Goal: Check status

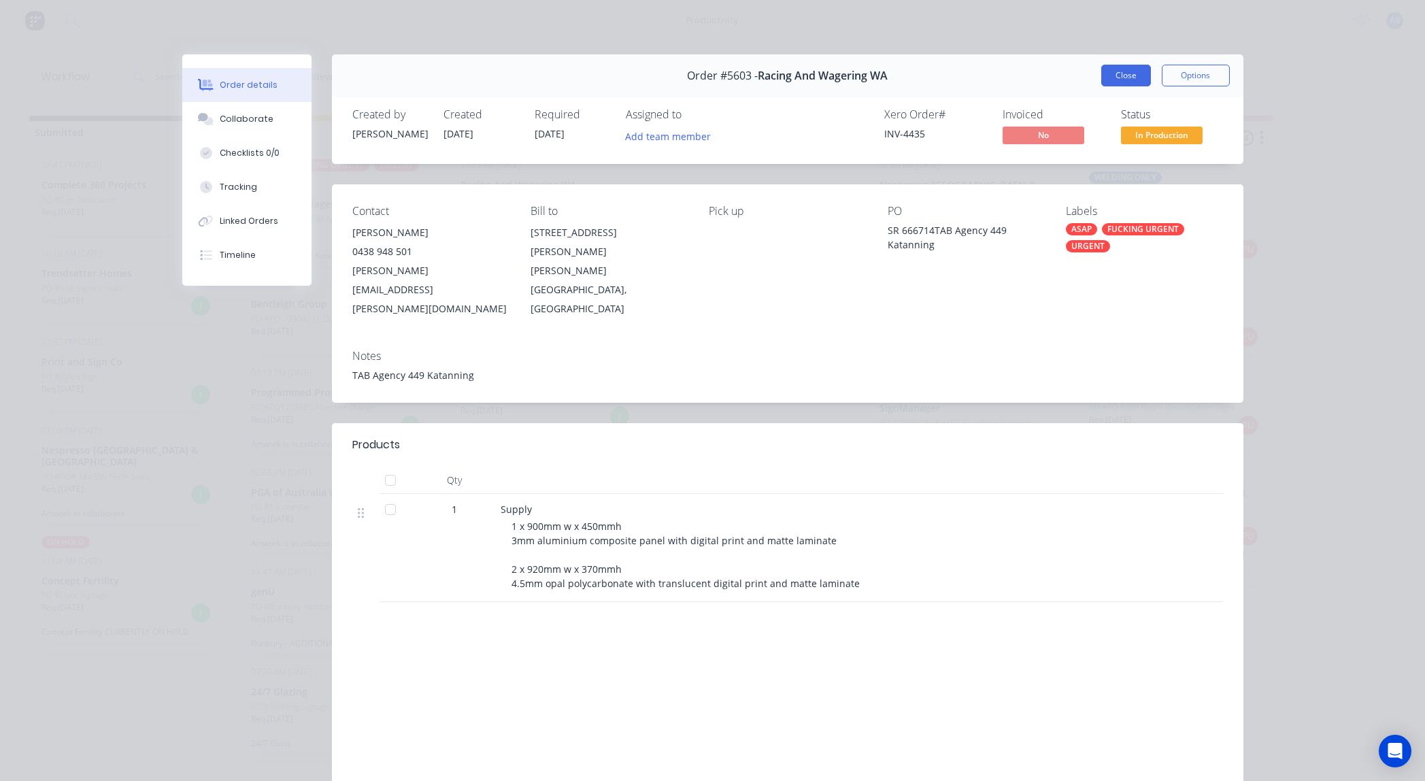
click at [1134, 81] on button "Close" at bounding box center [1126, 76] width 50 height 22
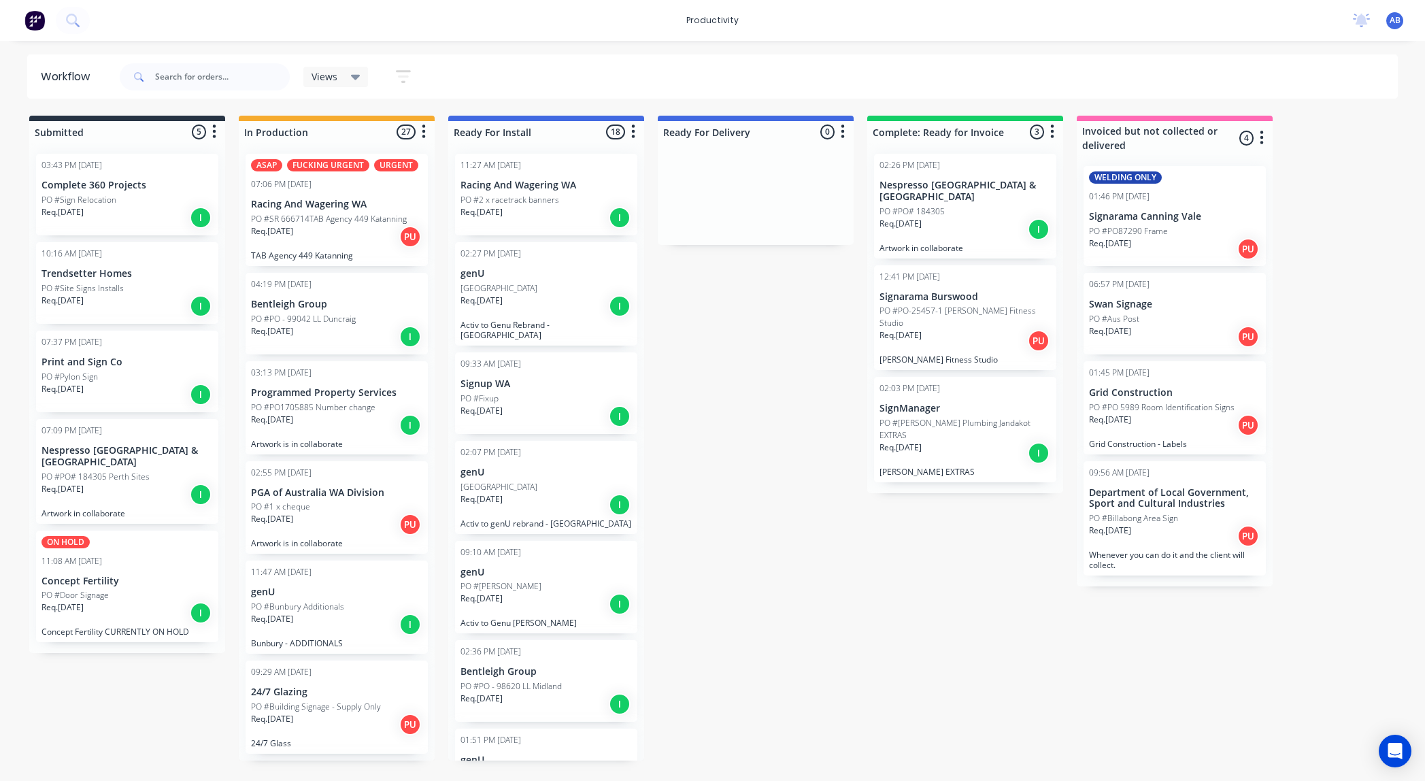
click at [358, 399] on div "03:13 PM [DATE] Programmed Property Services [GEOGRAPHIC_DATA] Number change Re…" at bounding box center [337, 407] width 182 height 93
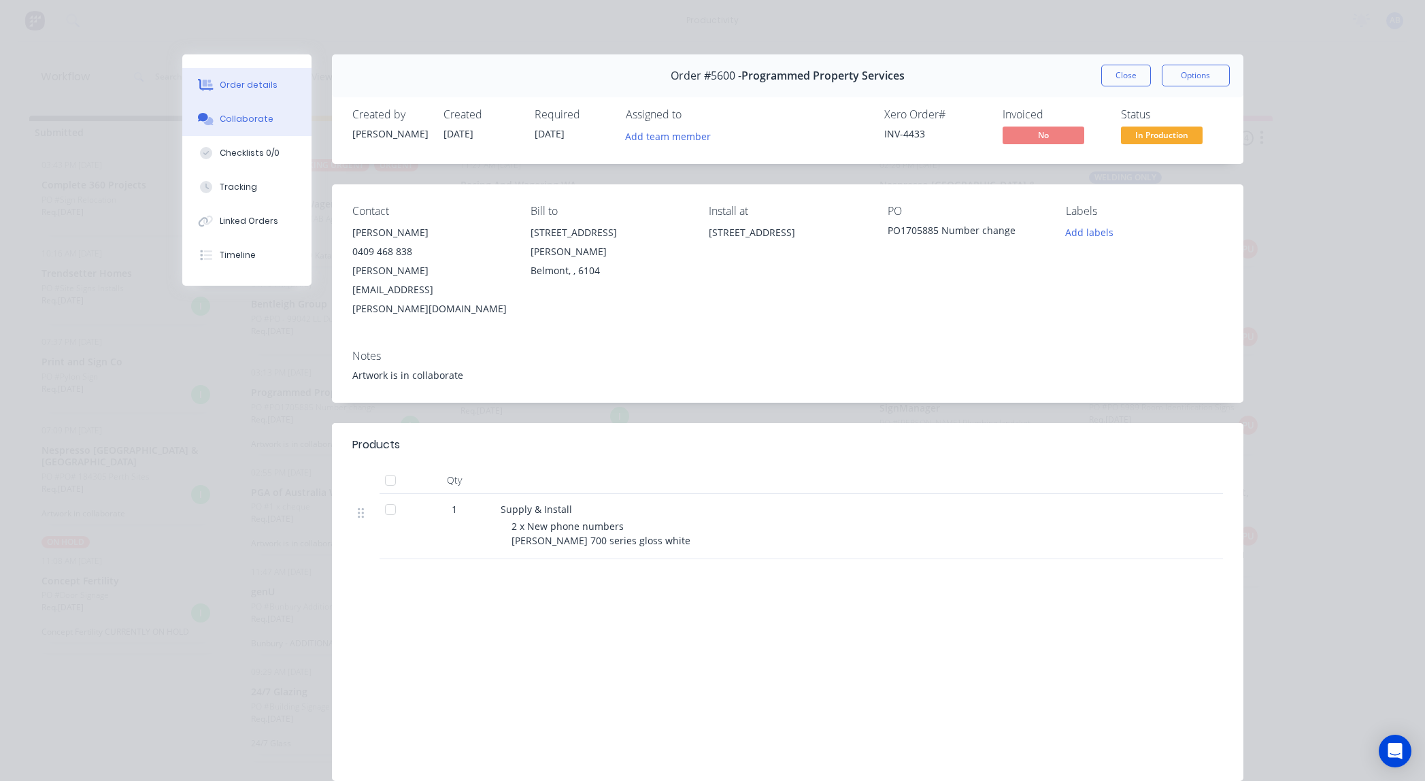
click at [249, 122] on div "Collaborate" at bounding box center [247, 119] width 54 height 12
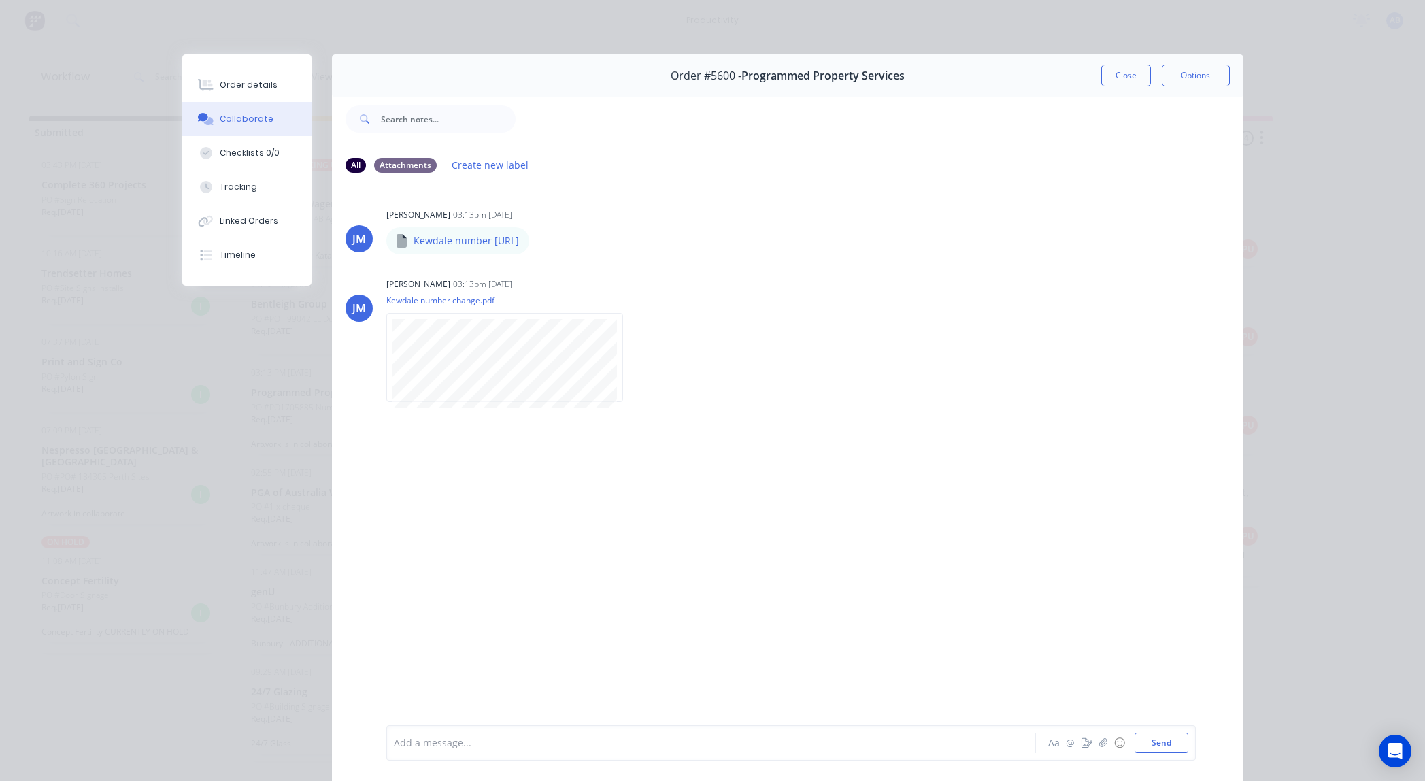
click at [1120, 75] on button "Close" at bounding box center [1126, 76] width 50 height 22
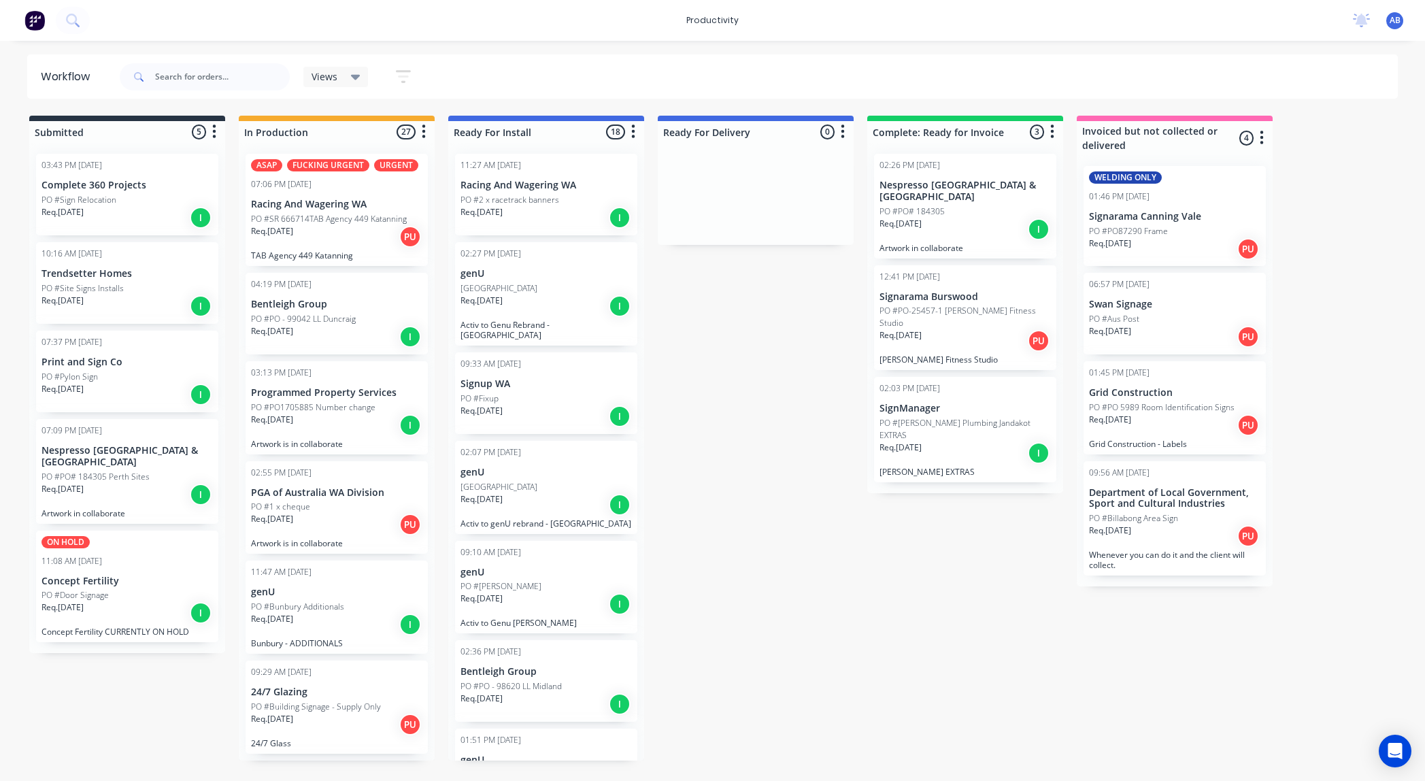
click at [346, 497] on p "PGA of Australia WA Division" at bounding box center [336, 493] width 171 height 12
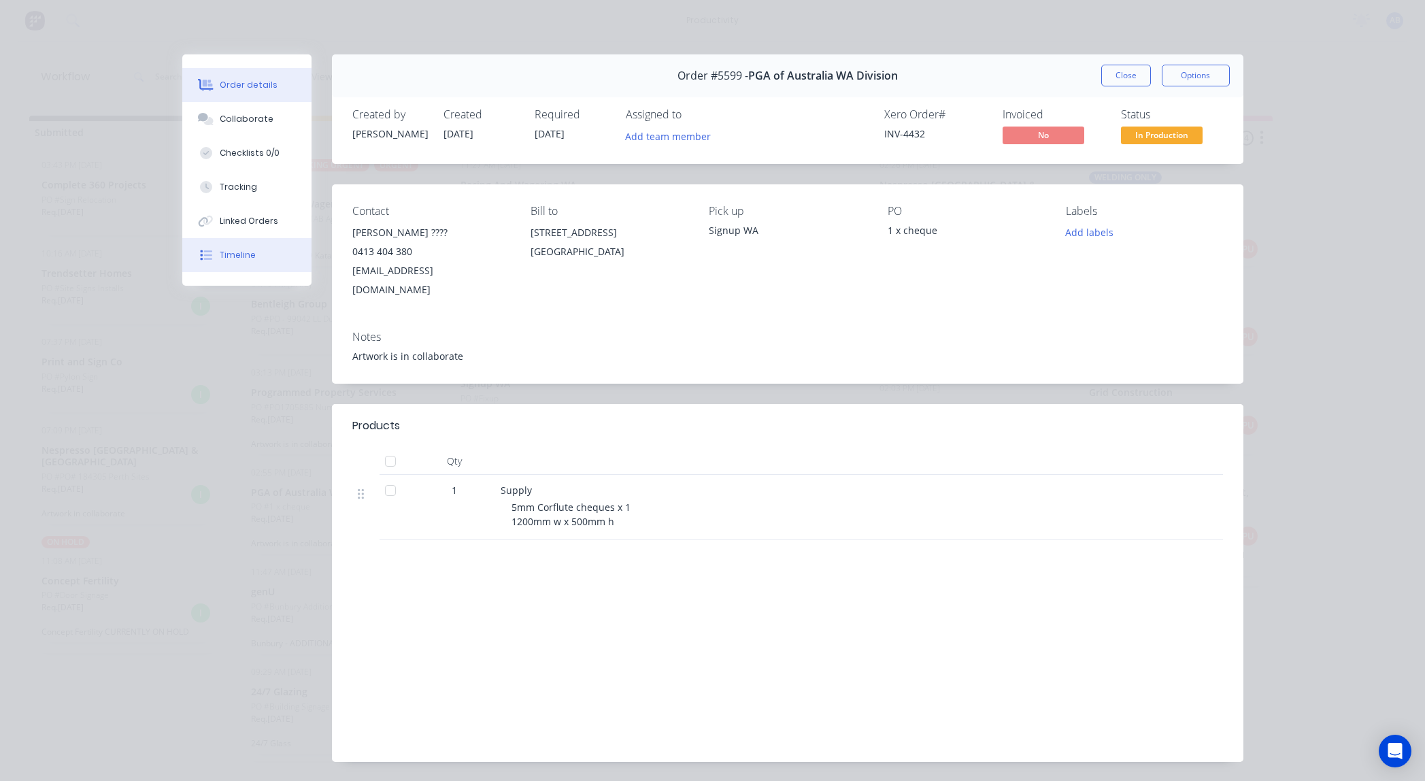
click at [240, 253] on div "Timeline" at bounding box center [238, 255] width 36 height 12
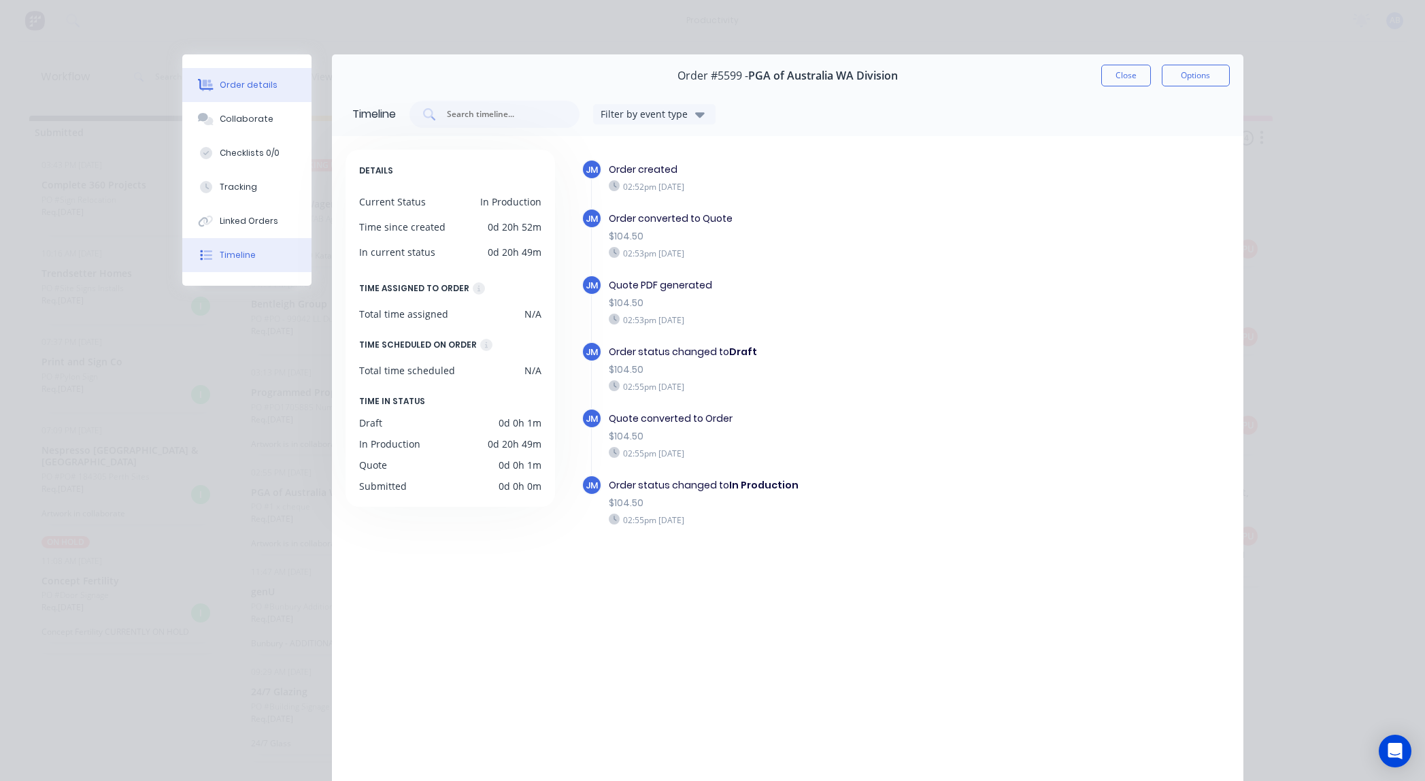
click at [264, 79] on div "Order details" at bounding box center [249, 85] width 58 height 12
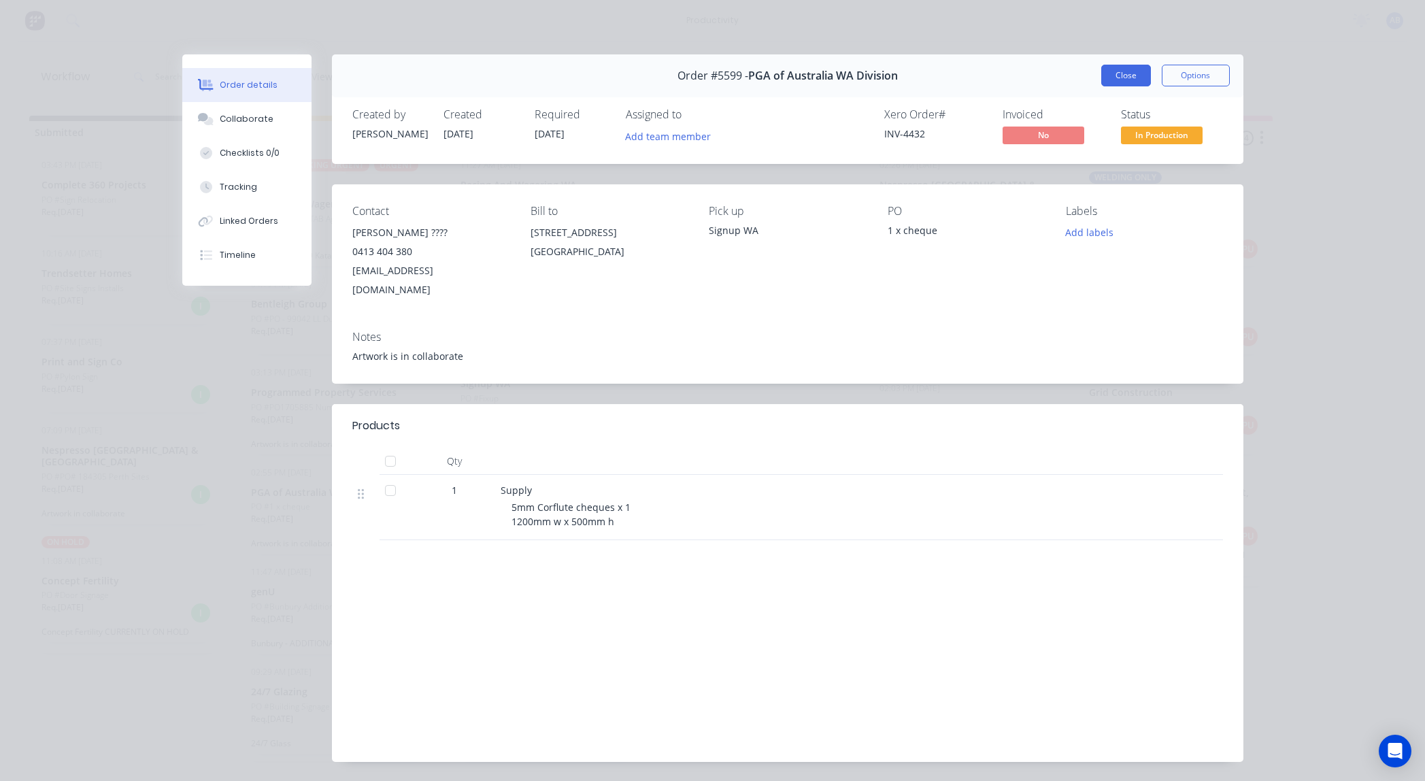
click at [1120, 75] on button "Close" at bounding box center [1126, 76] width 50 height 22
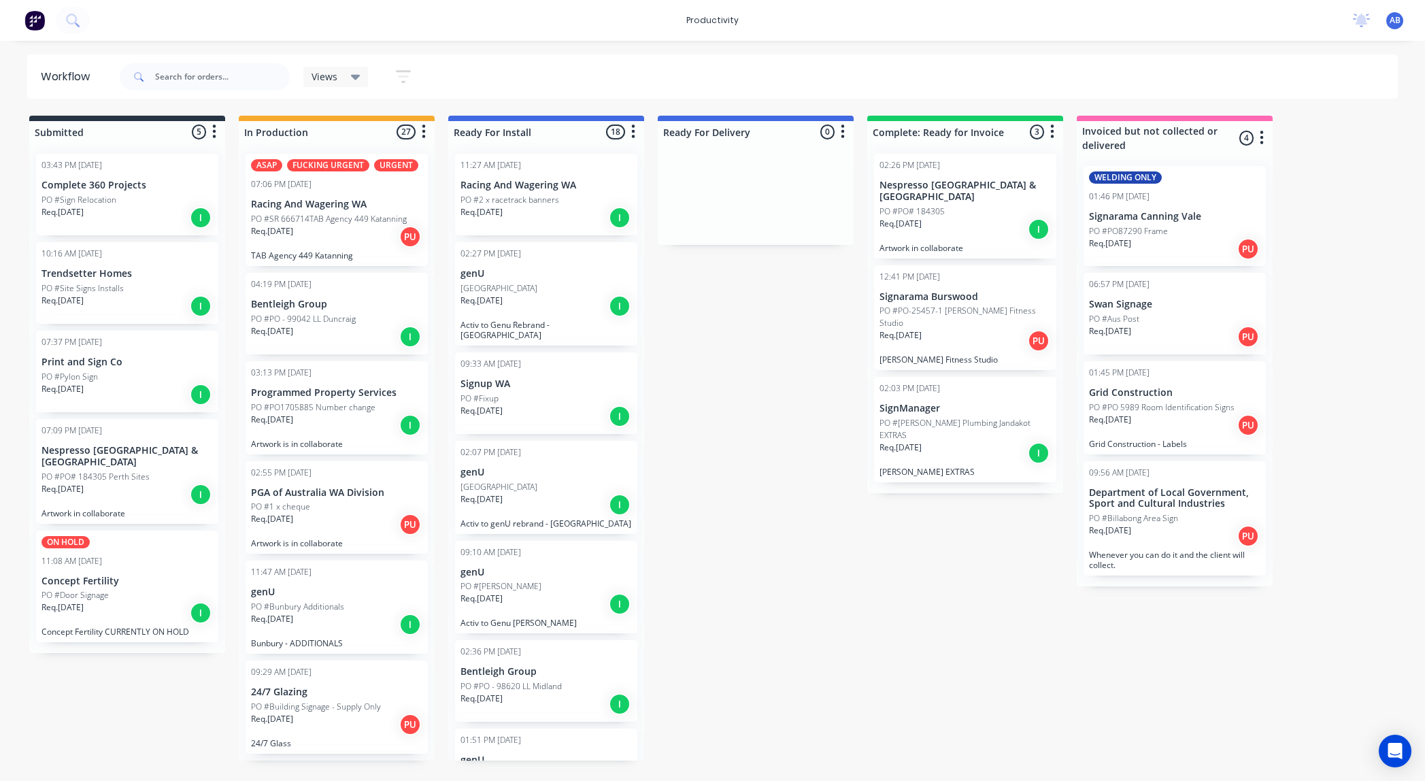
click at [337, 187] on div "07:06 PM [DATE]" at bounding box center [336, 184] width 171 height 12
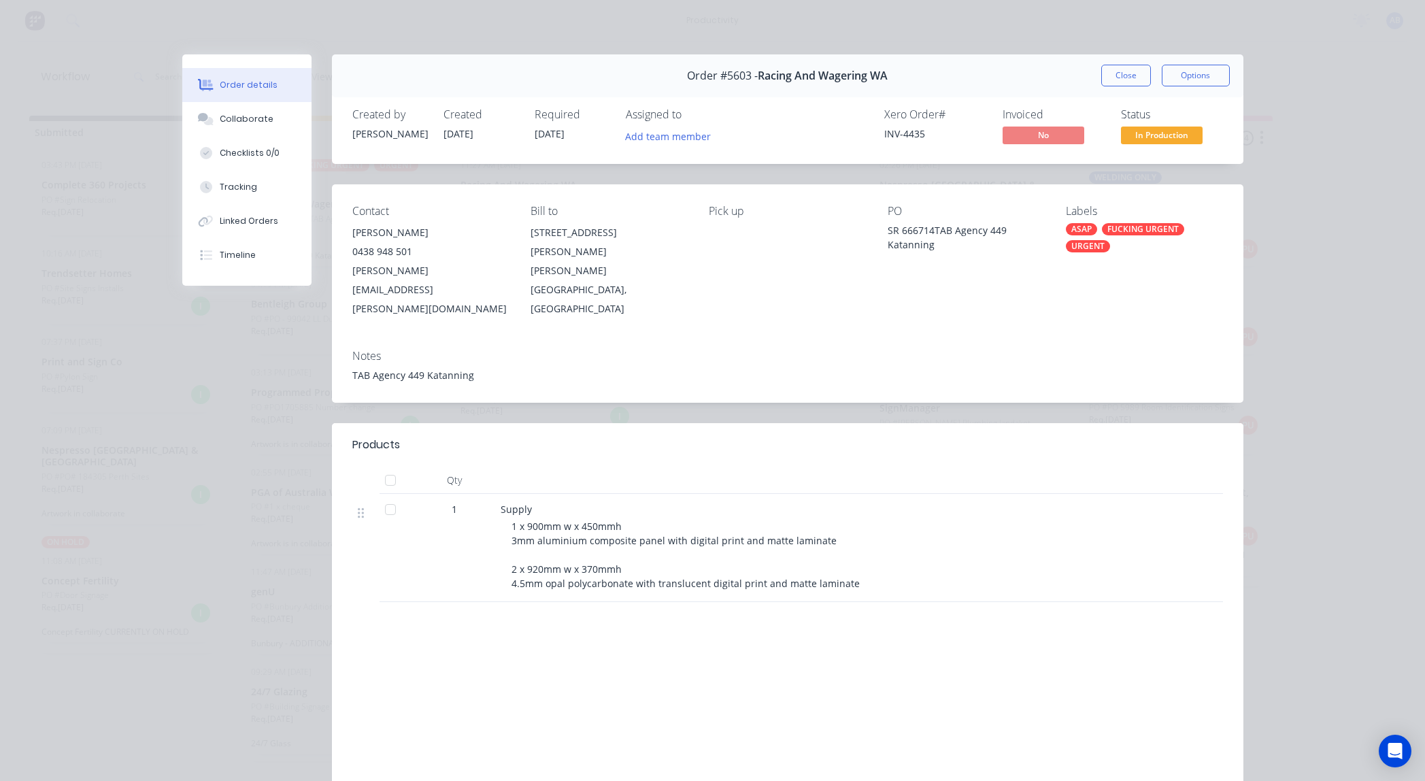
click at [1091, 247] on div "URGENT" at bounding box center [1088, 246] width 44 height 12
click at [1239, 199] on div "Contact [PERSON_NAME] [PHONE_NUMBER] [PERSON_NAME][EMAIL_ADDRESS][PERSON_NAME][…" at bounding box center [787, 261] width 911 height 154
click at [1119, 73] on button "Close" at bounding box center [1126, 76] width 50 height 22
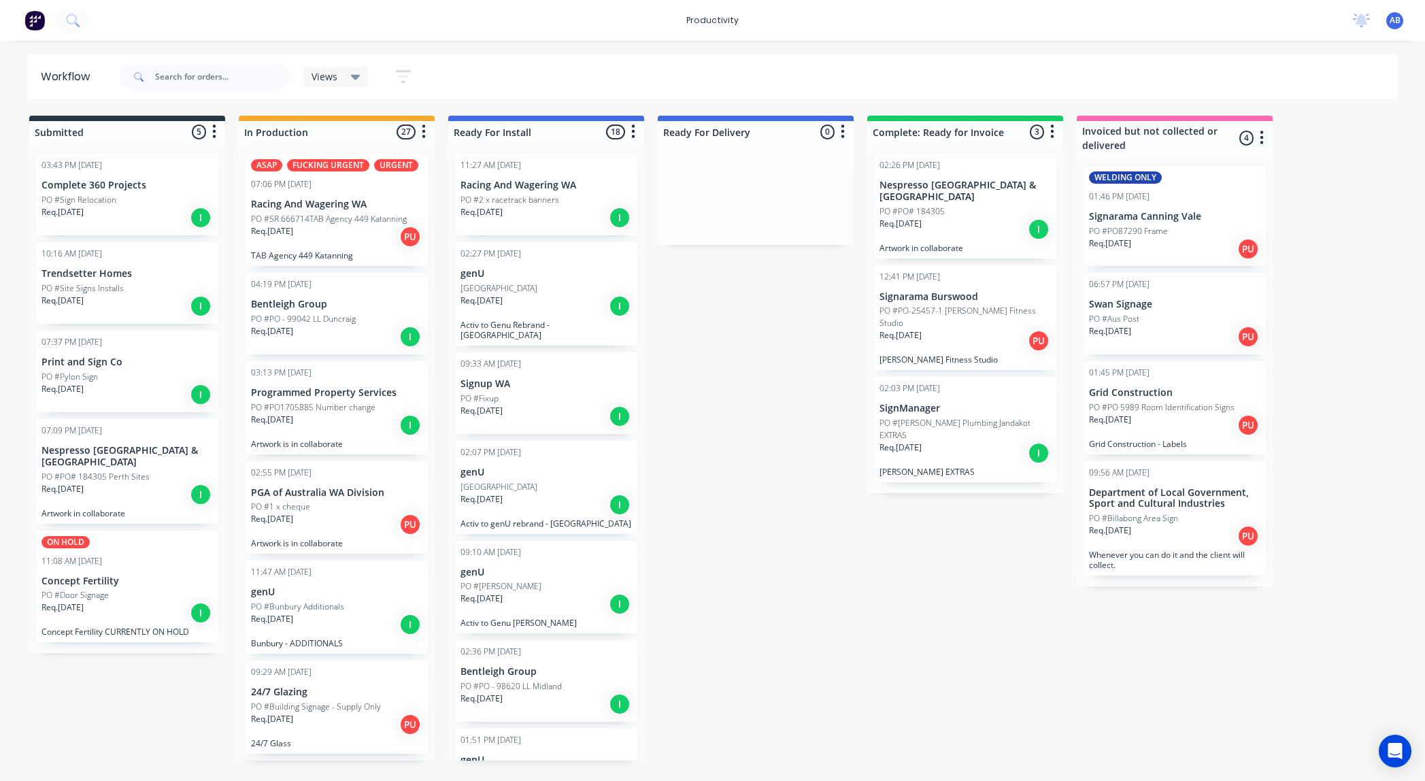
click at [343, 705] on p "PO #Building Signage - Supply Only" at bounding box center [316, 707] width 130 height 12
